Goal: Check status: Check status

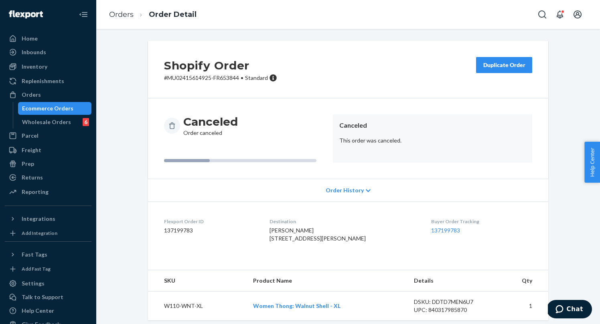
scroll to position [22, 0]
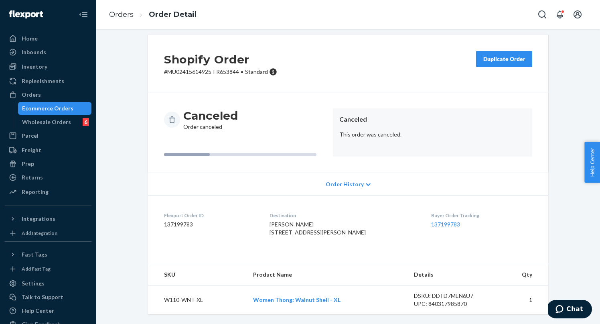
click at [51, 107] on div "Ecommerce Orders" at bounding box center [47, 108] width 51 height 8
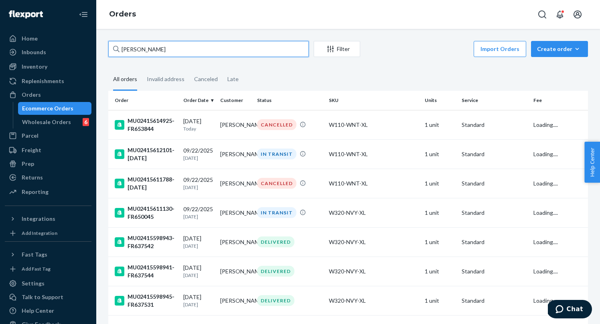
click at [197, 49] on input "[PERSON_NAME]" at bounding box center [208, 49] width 201 height 16
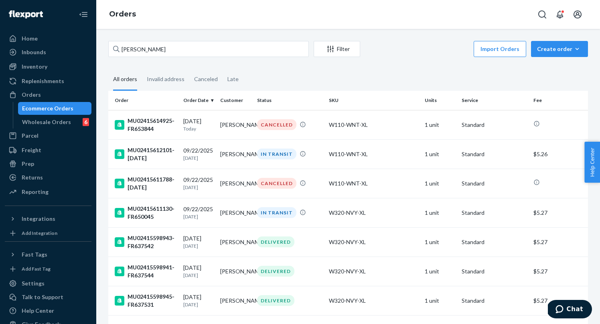
click at [176, 51] on input "[PERSON_NAME]" at bounding box center [208, 49] width 201 height 16
type input "michelle rascon"
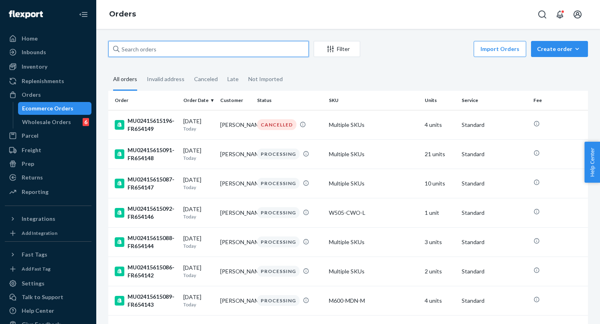
click at [226, 51] on input "text" at bounding box center [208, 49] width 201 height 16
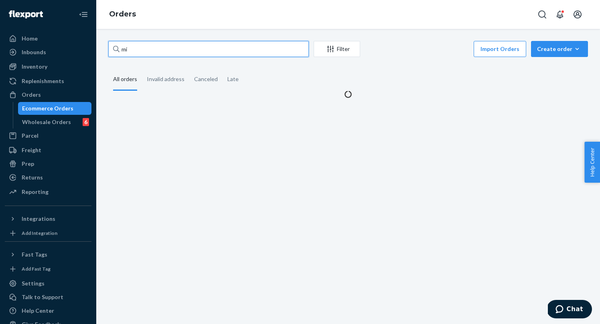
type input "m"
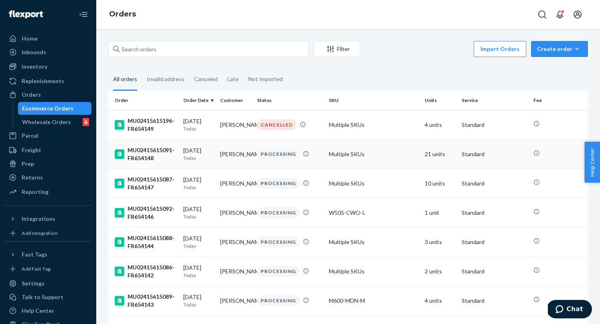
click at [196, 157] on p "Today" at bounding box center [198, 157] width 30 height 7
click at [164, 130] on div "MU02415615196-FR654149" at bounding box center [146, 125] width 62 height 16
click at [233, 50] on input "text" at bounding box center [208, 49] width 201 height 16
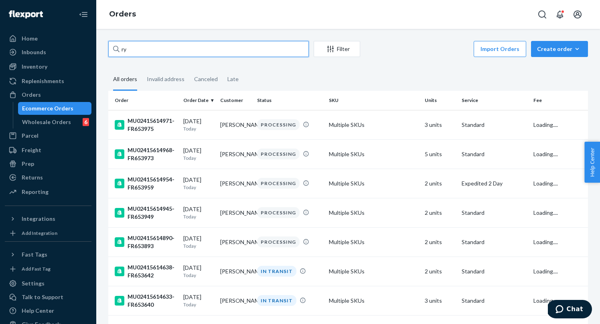
type input "r"
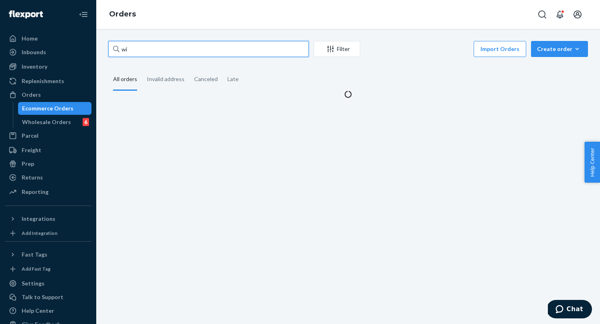
type input "w"
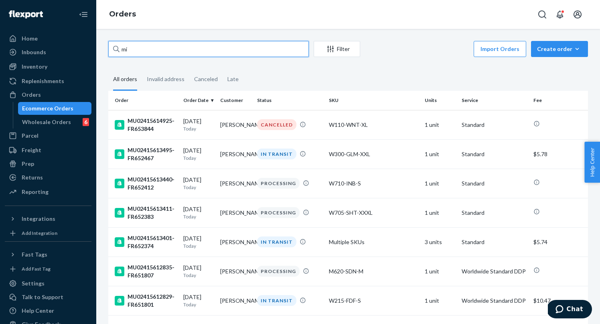
type input "m"
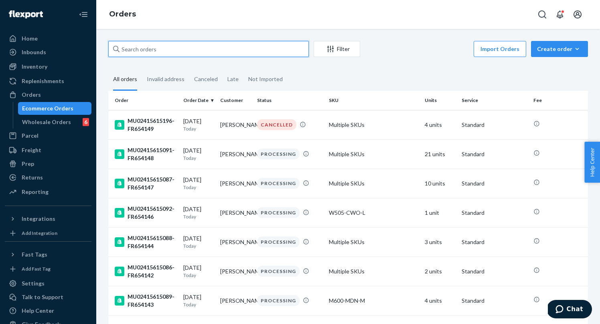
click at [185, 51] on input "text" at bounding box center [208, 49] width 201 height 16
click at [143, 49] on input "text" at bounding box center [208, 49] width 201 height 16
type input "m"
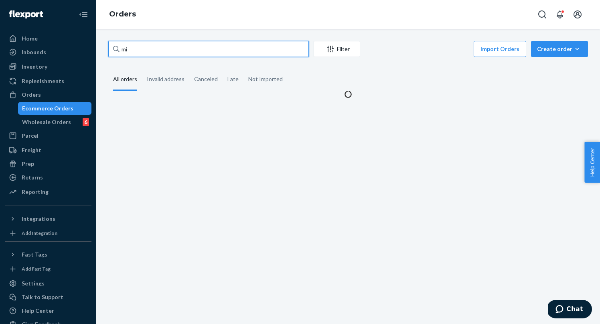
type input "m"
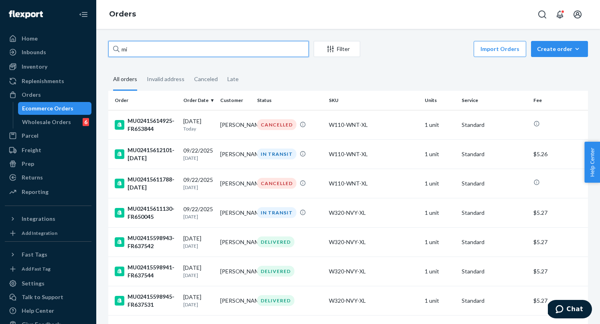
type input "m"
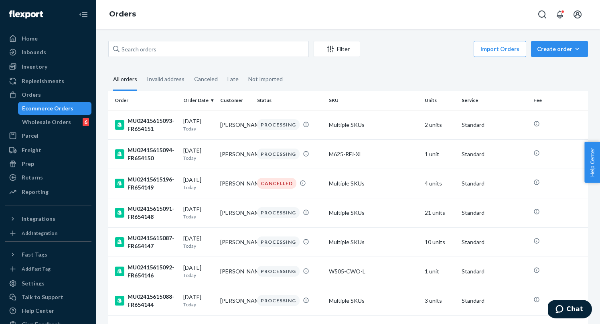
scroll to position [7, 0]
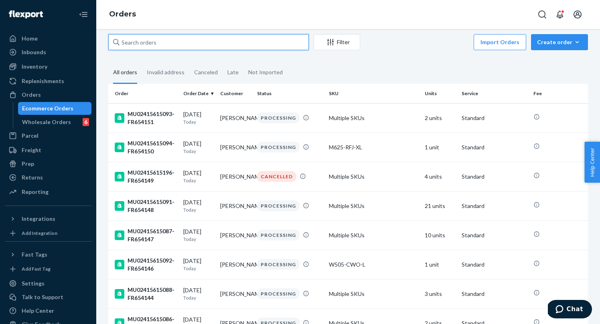
click at [272, 44] on input "text" at bounding box center [208, 42] width 201 height 16
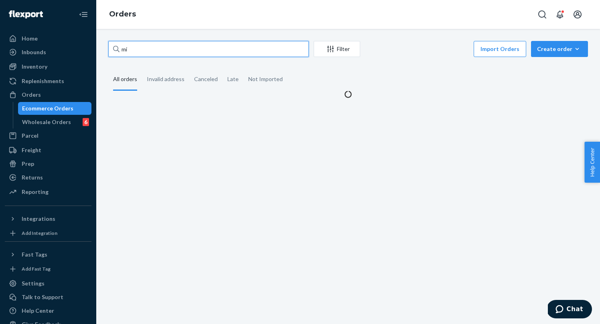
scroll to position [0, 0]
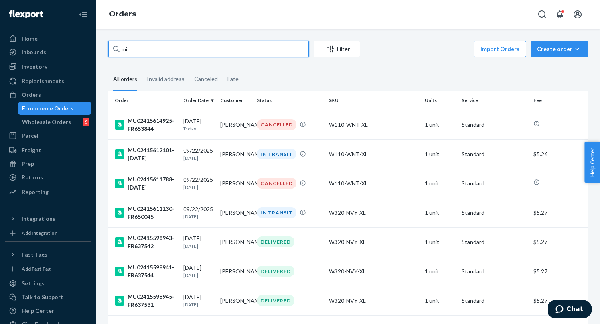
type input "m"
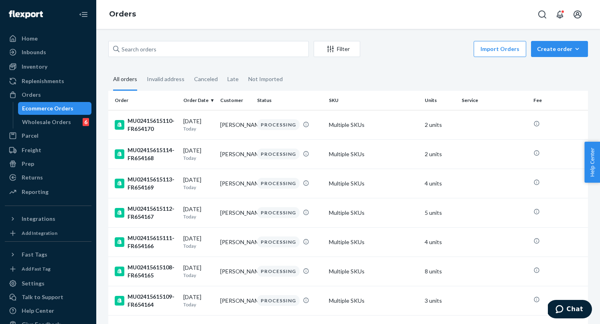
click at [426, 69] on fieldset "All orders Invalid address Canceled Late Not Imported" at bounding box center [348, 80] width 480 height 22
click at [251, 53] on input "text" at bounding box center [208, 49] width 201 height 16
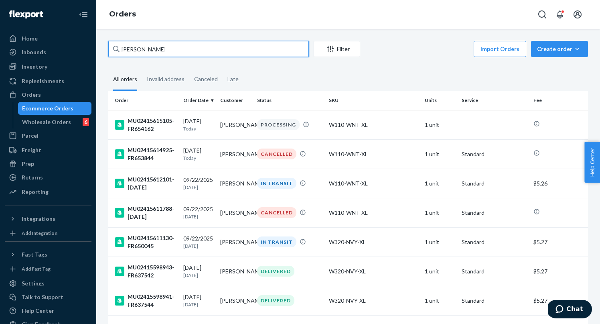
type input "michelle rascon"
click at [162, 129] on div "MU02415615105-FR654162" at bounding box center [146, 125] width 62 height 16
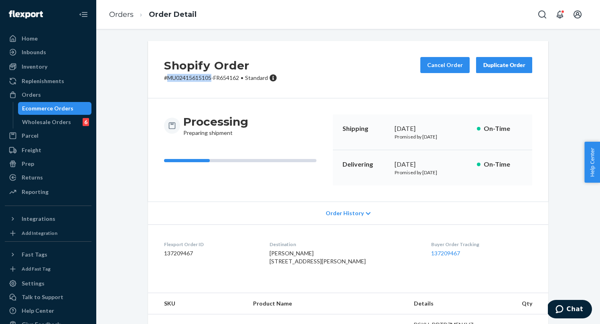
drag, startPoint x: 212, startPoint y: 80, endPoint x: 169, endPoint y: 80, distance: 42.9
click at [169, 80] on p "# MU02415615105-FR654162 • Standard" at bounding box center [220, 78] width 113 height 8
copy p "MU02415615105"
click at [114, 112] on div "Shopify Order # MU02415615105-FR654162 • Standard Cancel Order Duplicate Order …" at bounding box center [348, 274] width 492 height 466
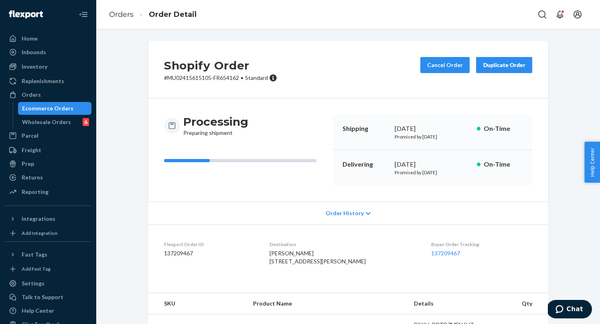
click at [47, 110] on div "Ecommerce Orders" at bounding box center [47, 108] width 51 height 8
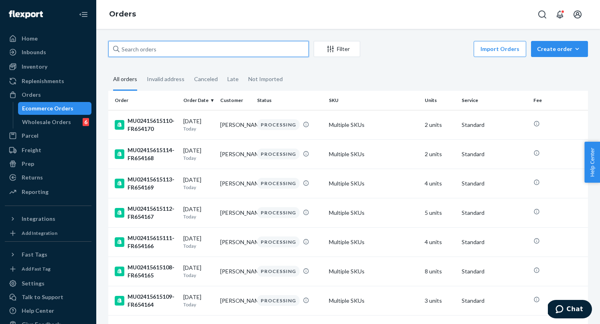
click at [170, 51] on input "text" at bounding box center [208, 49] width 201 height 16
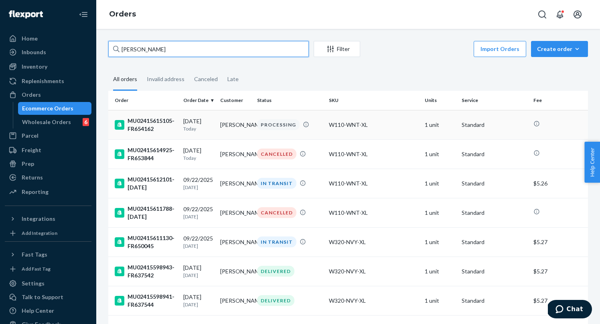
type input "[PERSON_NAME]"
click at [180, 128] on td "MU02415615105-FR654162" at bounding box center [144, 124] width 72 height 29
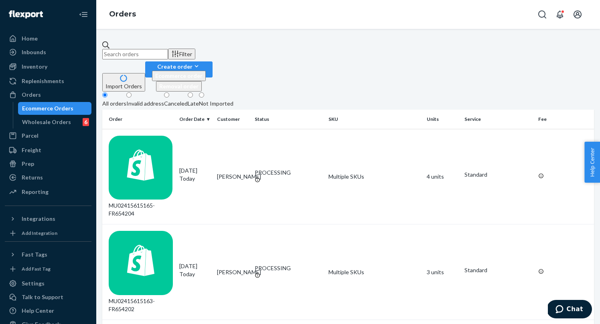
click at [168, 51] on input "text" at bounding box center [135, 54] width 66 height 10
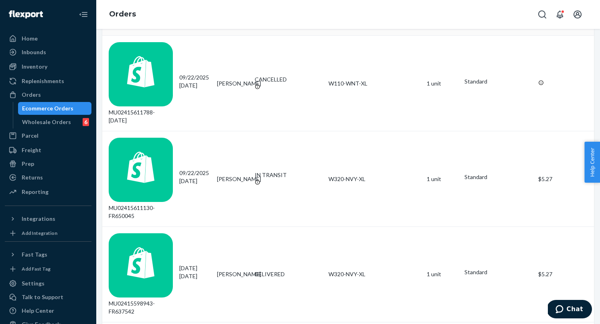
scroll to position [393, 0]
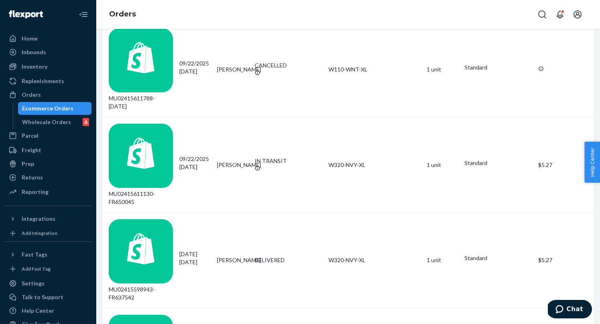
type input "[PERSON_NAME]"
drag, startPoint x: 172, startPoint y: 166, endPoint x: 127, endPoint y: 168, distance: 45.3
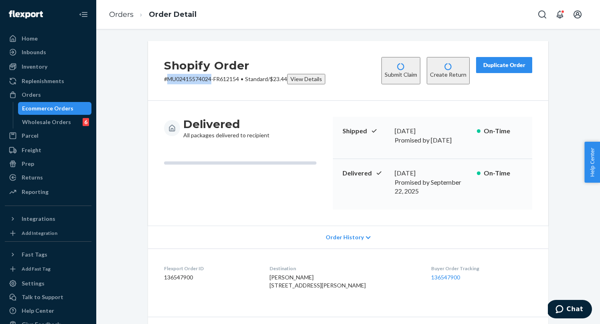
drag, startPoint x: 211, startPoint y: 79, endPoint x: 168, endPoint y: 78, distance: 42.9
click at [168, 78] on p "# MU02415574024-FR612154 • Standard / $23.44 View Details" at bounding box center [244, 79] width 161 height 10
copy p "MU02415574024"
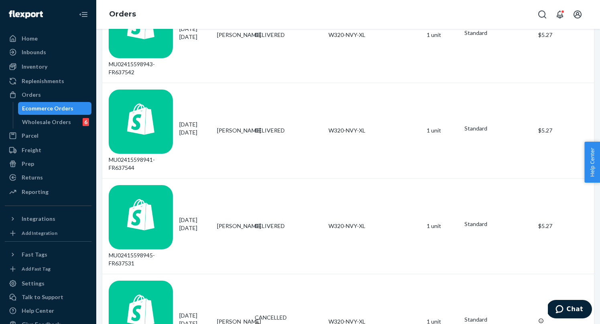
scroll to position [622, 0]
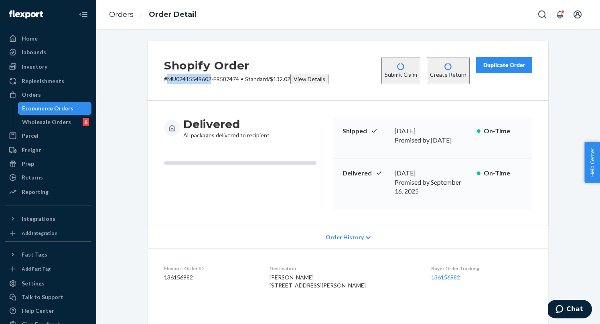
drag, startPoint x: 211, startPoint y: 79, endPoint x: 168, endPoint y: 79, distance: 42.9
click at [168, 79] on p "# MU02415549602-FR587474 • Standard / $132.02 View Details" at bounding box center [246, 79] width 164 height 10
copy p "MU02415549602"
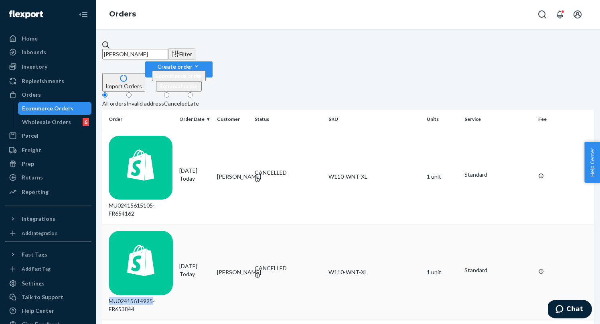
drag, startPoint x: 172, startPoint y: 152, endPoint x: 128, endPoint y: 151, distance: 44.1
click at [128, 231] on div "MU02415614925-FR653844" at bounding box center [141, 272] width 64 height 82
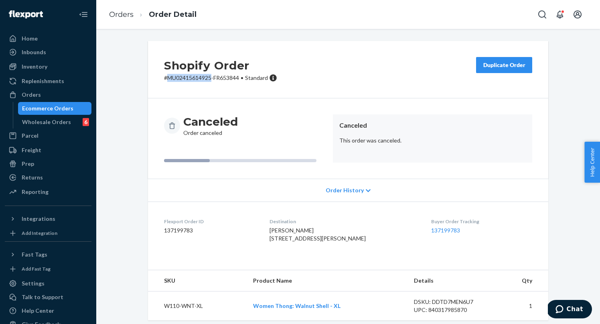
drag, startPoint x: 211, startPoint y: 79, endPoint x: 168, endPoint y: 79, distance: 43.3
click at [168, 79] on p "# MU02415614925-FR653844 • Standard" at bounding box center [220, 78] width 113 height 8
copy p "MU02415614925"
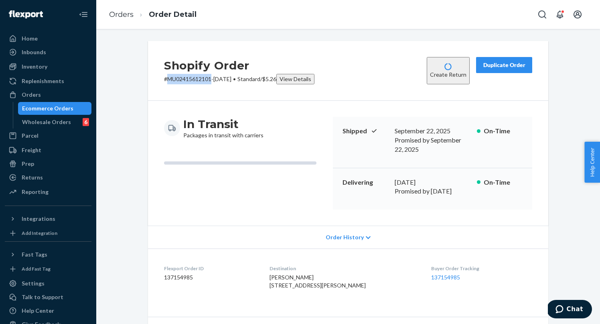
drag, startPoint x: 212, startPoint y: 79, endPoint x: 169, endPoint y: 78, distance: 42.9
click at [169, 78] on p "# MU02415612101-[DATE] • Standard / $5.26 View Details" at bounding box center [239, 79] width 150 height 10
copy p "MU02415612101"
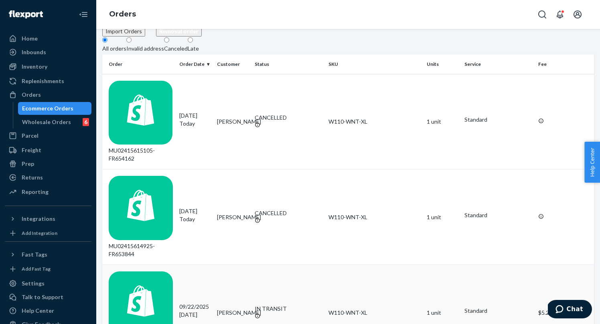
scroll to position [56, 0]
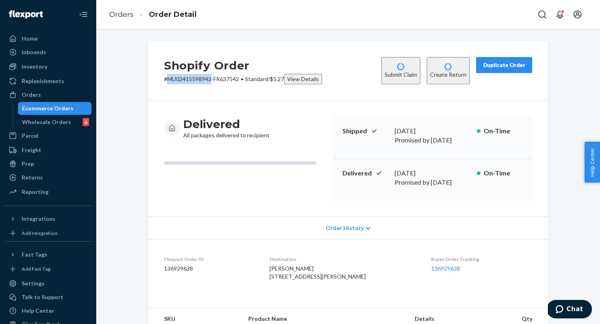
drag, startPoint x: 212, startPoint y: 80, endPoint x: 169, endPoint y: 81, distance: 42.9
click at [169, 81] on p "# MU02415598943-FR637542 • Standard / $5.27 View Details" at bounding box center [243, 79] width 158 height 10
copy p "MU02415598943"
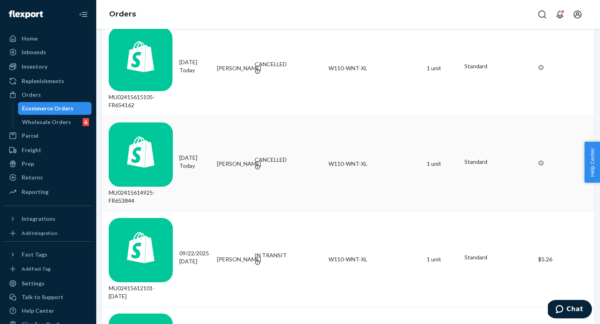
scroll to position [115, 0]
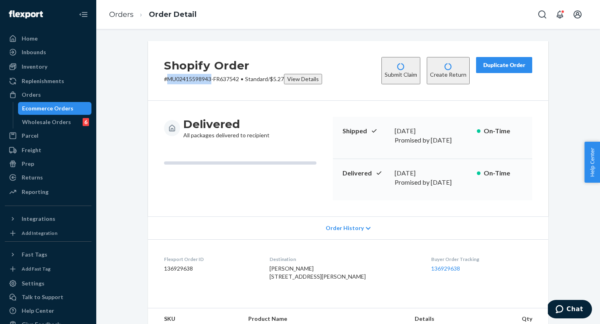
drag, startPoint x: 213, startPoint y: 79, endPoint x: 168, endPoint y: 78, distance: 44.1
click at [168, 78] on p "# MU02415598943-FR637542 • Standard / $5.27 View Details" at bounding box center [243, 79] width 158 height 10
copy p "MU02415598943"
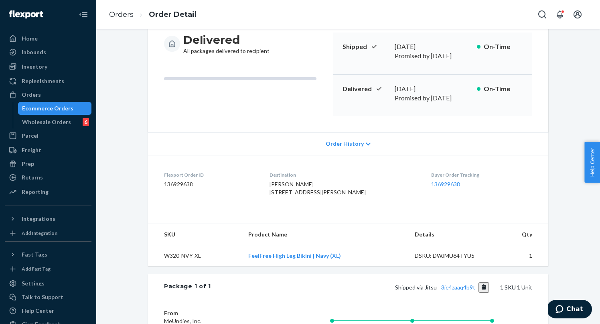
scroll to position [67, 0]
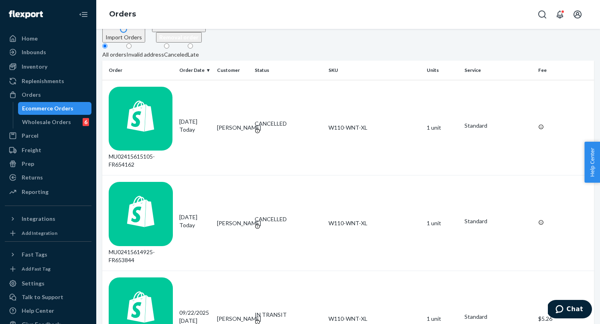
scroll to position [55, 0]
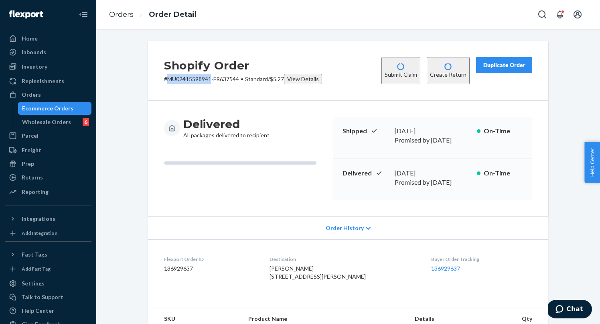
drag, startPoint x: 212, startPoint y: 79, endPoint x: 169, endPoint y: 80, distance: 42.9
click at [169, 80] on p "# MU02415598941-FR637544 • Standard / $5.27 View Details" at bounding box center [243, 79] width 158 height 10
copy p "MU02415598941"
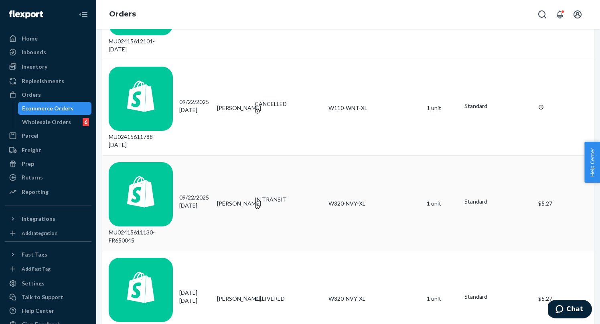
scroll to position [367, 0]
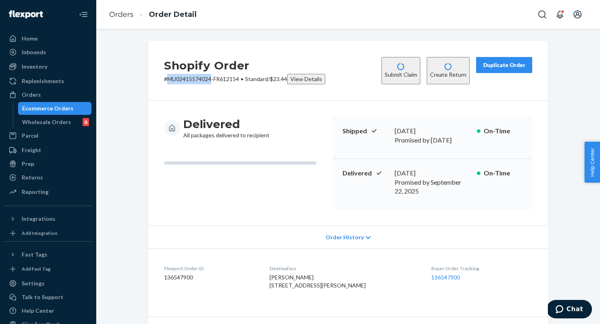
drag, startPoint x: 211, startPoint y: 77, endPoint x: 169, endPoint y: 78, distance: 42.1
click at [169, 78] on p "# MU02415574024-FR612154 • Standard / $23.44 View Details" at bounding box center [244, 79] width 161 height 10
copy p "MU02415574024"
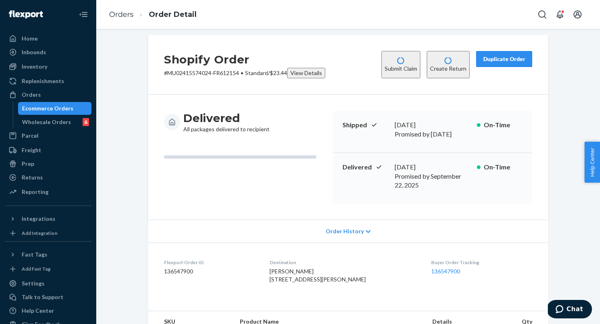
click at [203, 72] on p "# MU02415574024-FR612154 • Standard / $23.44 View Details" at bounding box center [244, 73] width 161 height 10
drag, startPoint x: 241, startPoint y: 71, endPoint x: 167, endPoint y: 73, distance: 73.4
click at [167, 73] on p "# MU02415574024-FR612154 • Standard / $23.44 View Details" at bounding box center [244, 73] width 161 height 10
copy p "MU02415574024-FR612154"
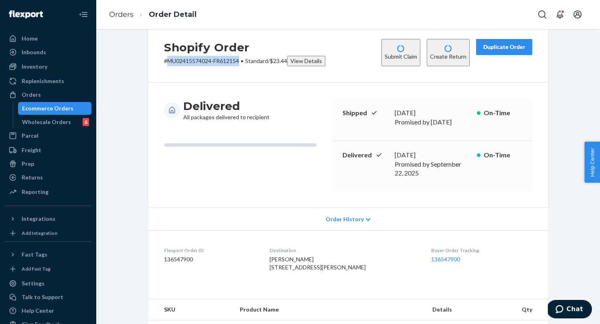
scroll to position [0, 0]
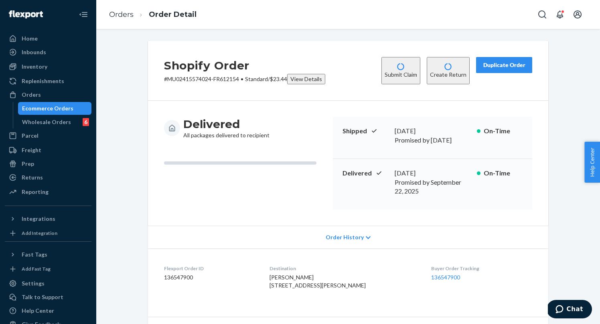
click at [213, 78] on p "# MU02415574024-FR612154 • Standard / $23.44 View Details" at bounding box center [244, 79] width 161 height 10
drag, startPoint x: 211, startPoint y: 79, endPoint x: 168, endPoint y: 79, distance: 42.9
click at [168, 79] on p "# MU02415574024-FR612154 • Standard / $23.44 View Details" at bounding box center [244, 79] width 161 height 10
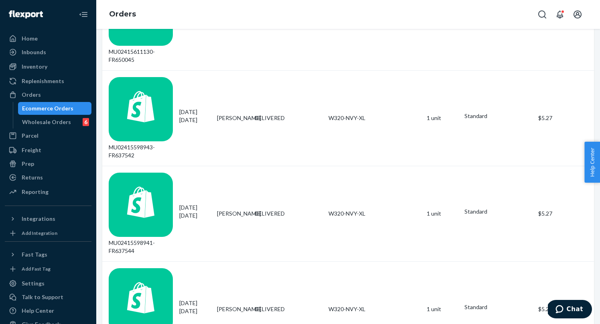
scroll to position [508, 0]
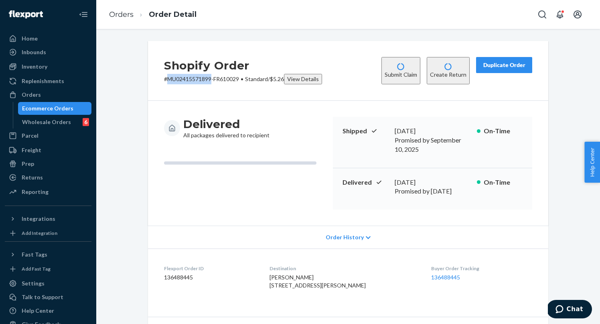
drag, startPoint x: 167, startPoint y: 77, endPoint x: 211, endPoint y: 79, distance: 44.1
click at [211, 79] on p "# MU02415571899-FR610029 • Standard / $5.26 View Details" at bounding box center [243, 79] width 158 height 10
drag, startPoint x: 240, startPoint y: 78, endPoint x: 170, endPoint y: 77, distance: 70.6
click at [170, 77] on p "# MU02415571899-FR610029 • Standard / $5.26 View Details" at bounding box center [243, 79] width 158 height 10
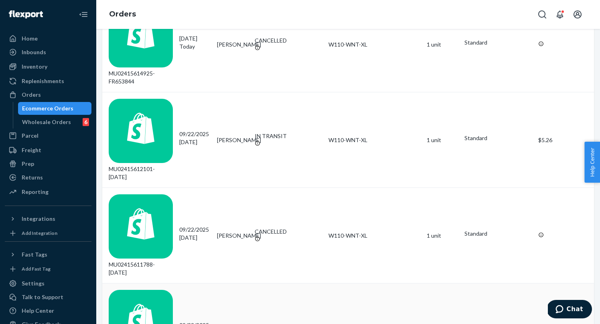
scroll to position [235, 0]
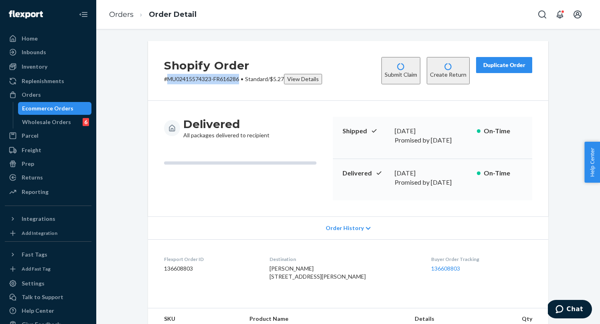
drag, startPoint x: 241, startPoint y: 79, endPoint x: 168, endPoint y: 81, distance: 73.0
click at [168, 81] on p "# MU02415574323-FR616286 • Standard / $5.27 View Details" at bounding box center [243, 79] width 158 height 10
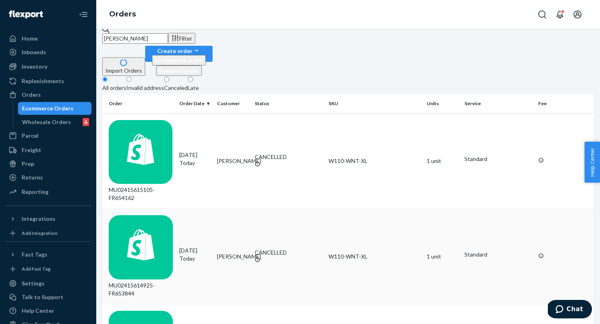
scroll to position [15, 0]
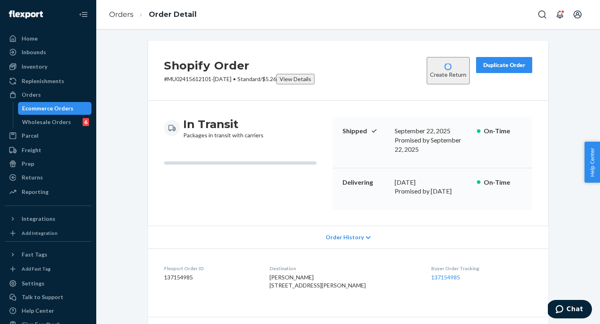
drag, startPoint x: 240, startPoint y: 78, endPoint x: 168, endPoint y: 79, distance: 72.2
click at [168, 79] on p "# MU02415612101-[DATE] • Standard / $5.26 View Details" at bounding box center [239, 79] width 150 height 10
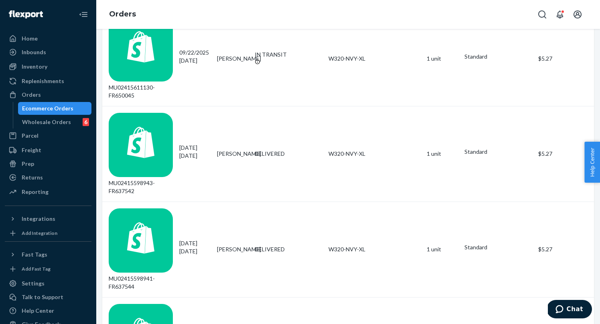
scroll to position [491, 0]
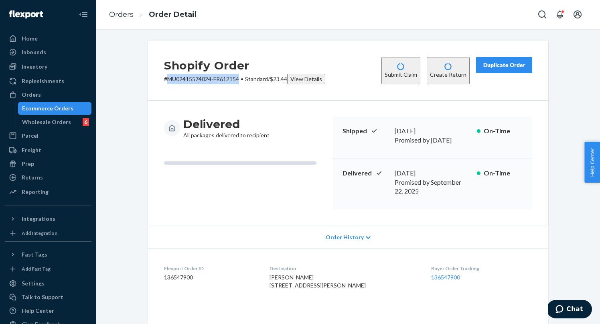
drag, startPoint x: 241, startPoint y: 79, endPoint x: 167, endPoint y: 80, distance: 73.8
click at [167, 80] on p "# MU02415574024-FR612154 • Standard / $23.44 View Details" at bounding box center [244, 79] width 161 height 10
